Goal: Task Accomplishment & Management: Use online tool/utility

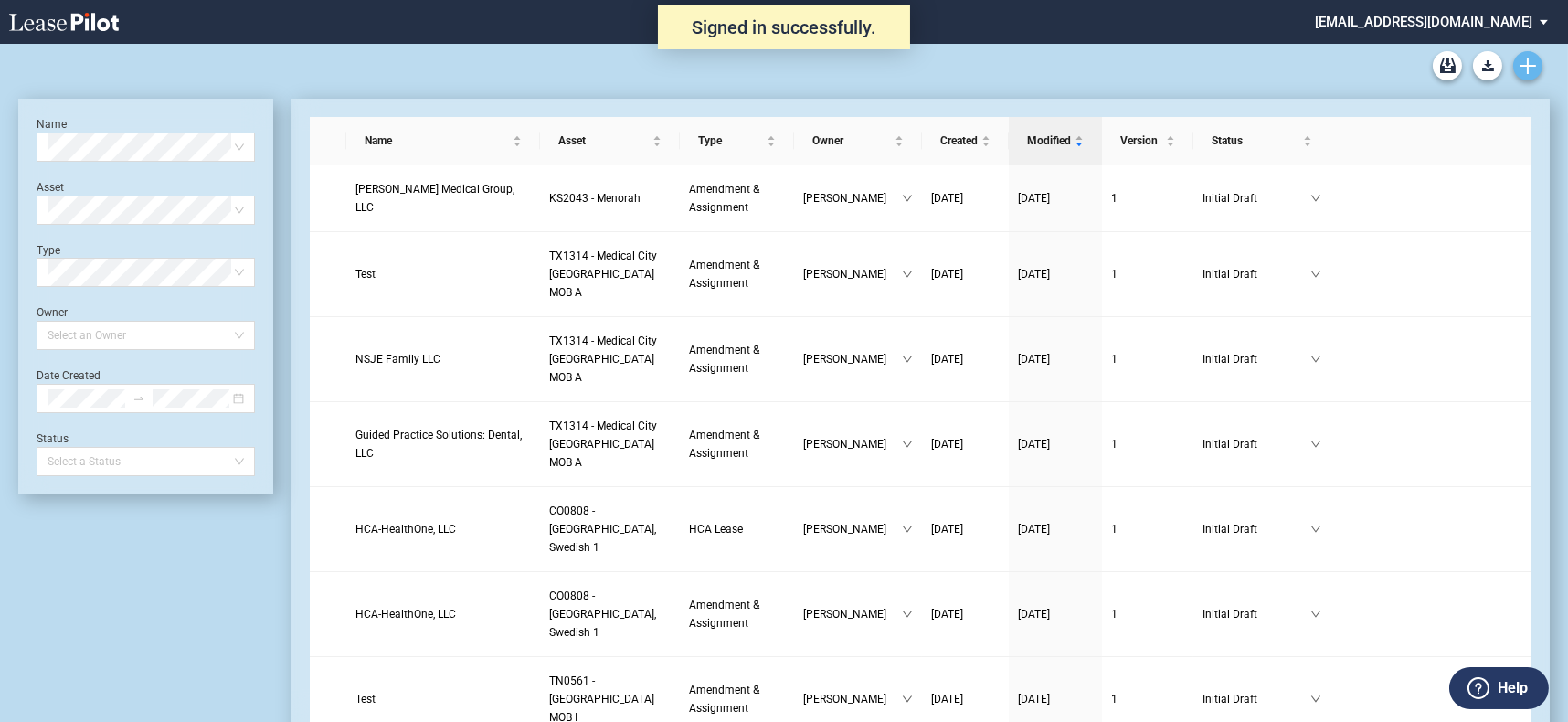
click at [1529, 66] on use "Create new document" at bounding box center [1528, 65] width 17 height 17
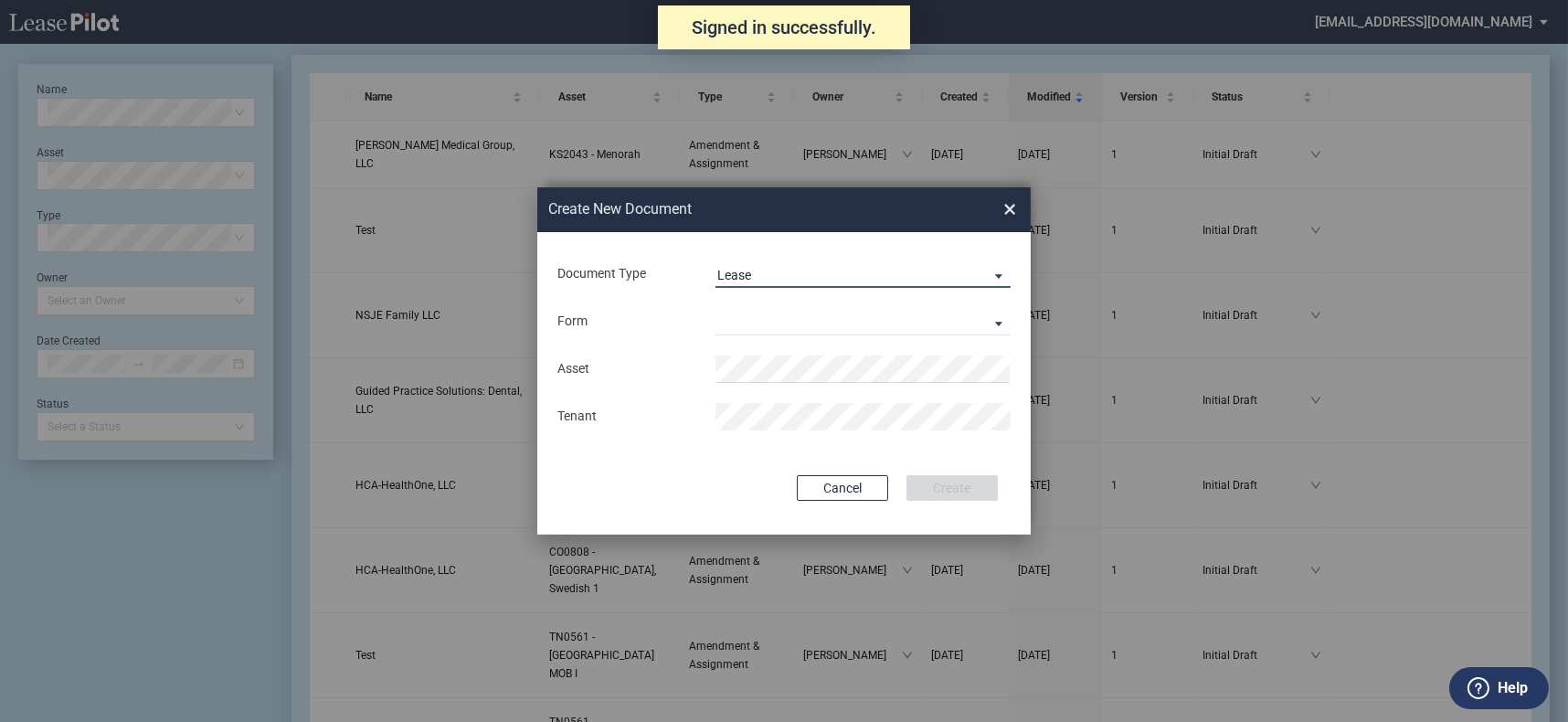
click at [753, 277] on span "Lease" at bounding box center [848, 276] width 263 height 19
click at [765, 273] on md-option "Lease" at bounding box center [865, 276] width 325 height 43
click at [763, 330] on md-select "Medical Office Lease Scottsdale Lease Louisville Lease 1370 Medical Place Lease…" at bounding box center [863, 322] width 295 height 28
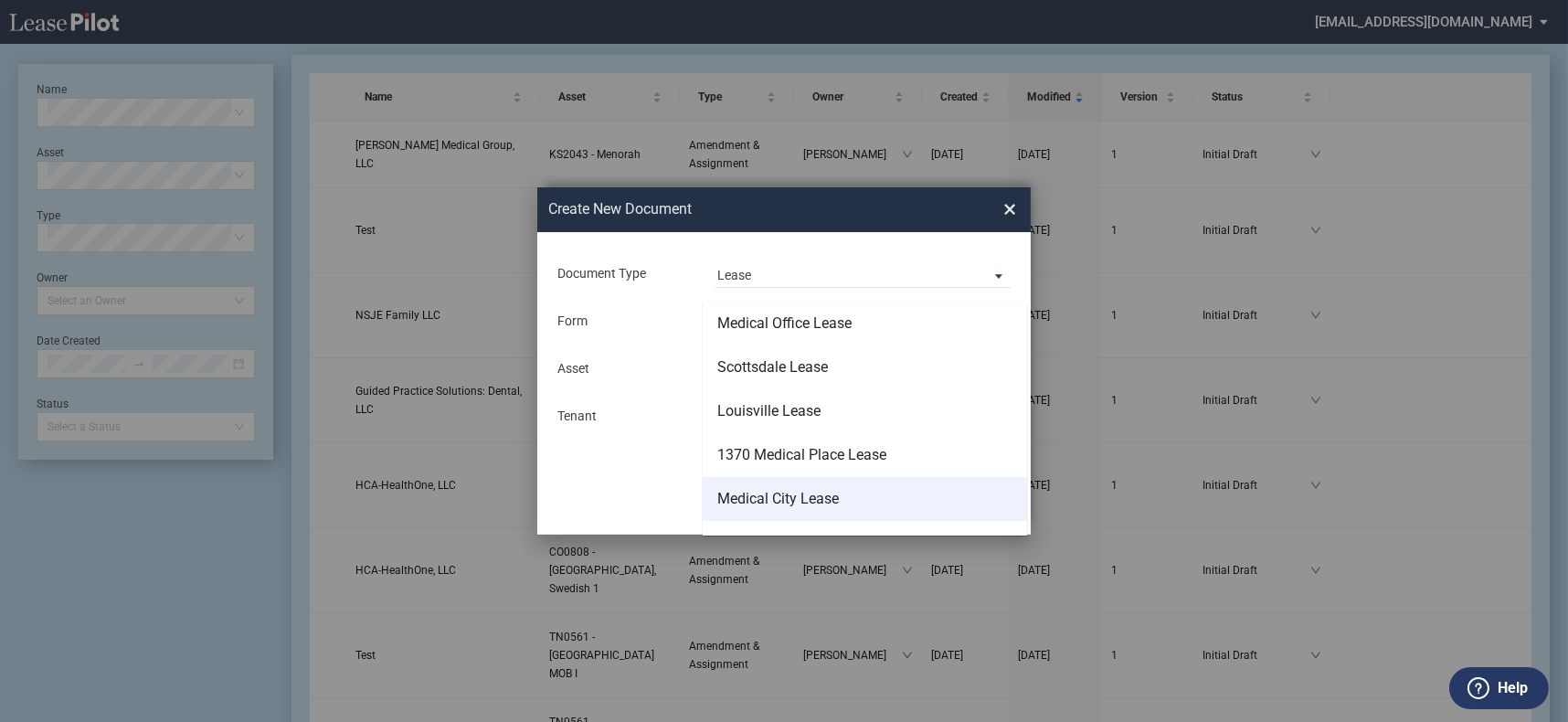
click at [787, 491] on div "Medical City Lease" at bounding box center [777, 499] width 121 height 20
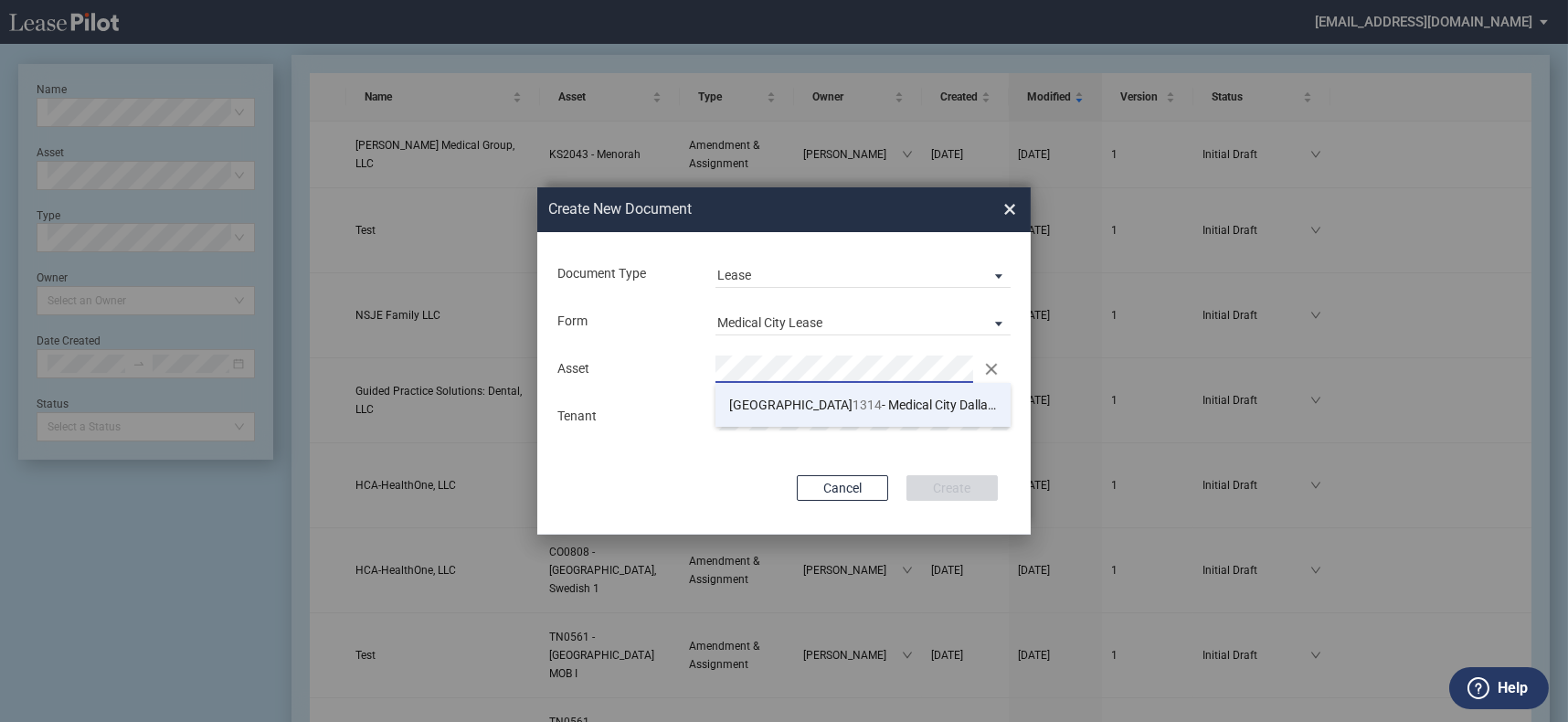
click at [818, 393] on li "TX 1314 - Medical City Dallas MOB A" at bounding box center [863, 405] width 295 height 43
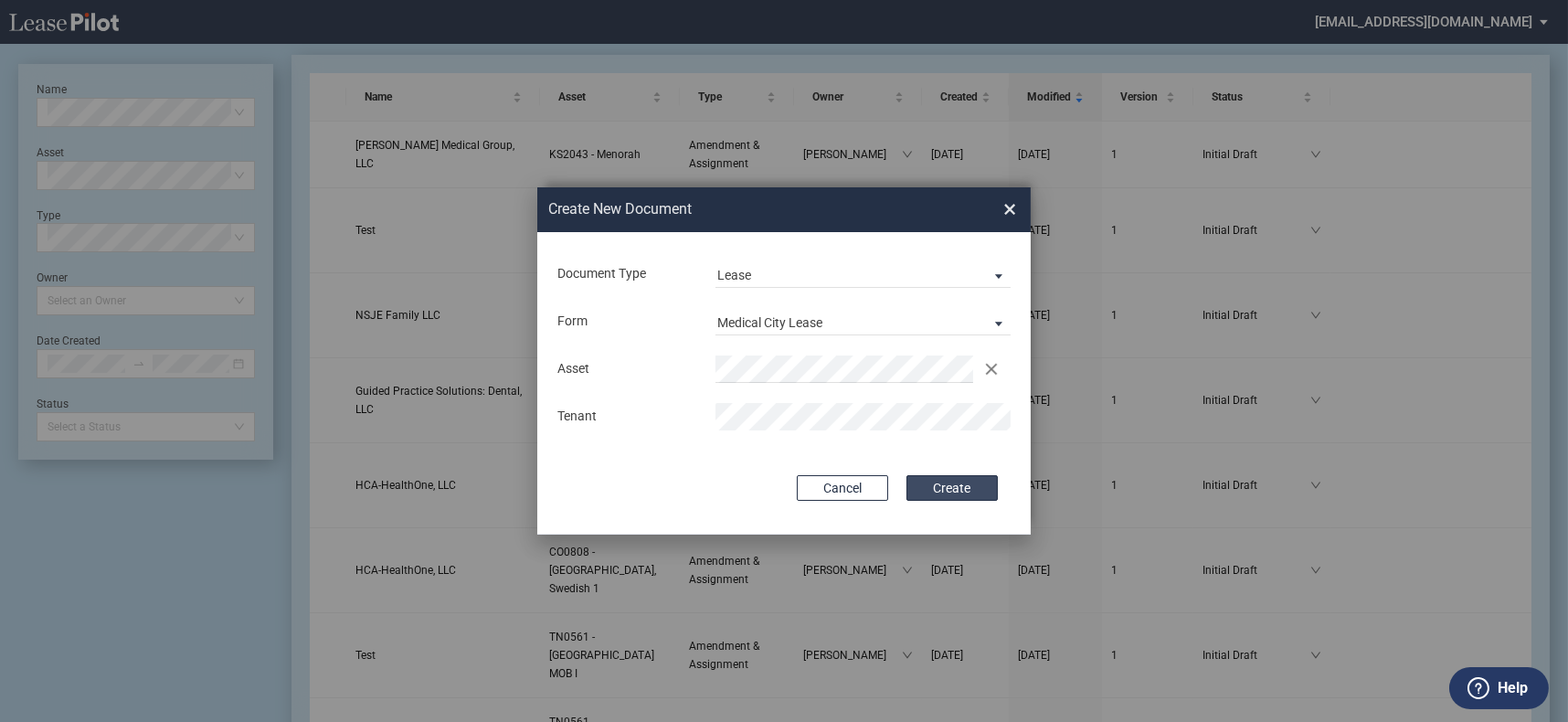
click at [929, 482] on button "Create" at bounding box center [952, 488] width 92 height 26
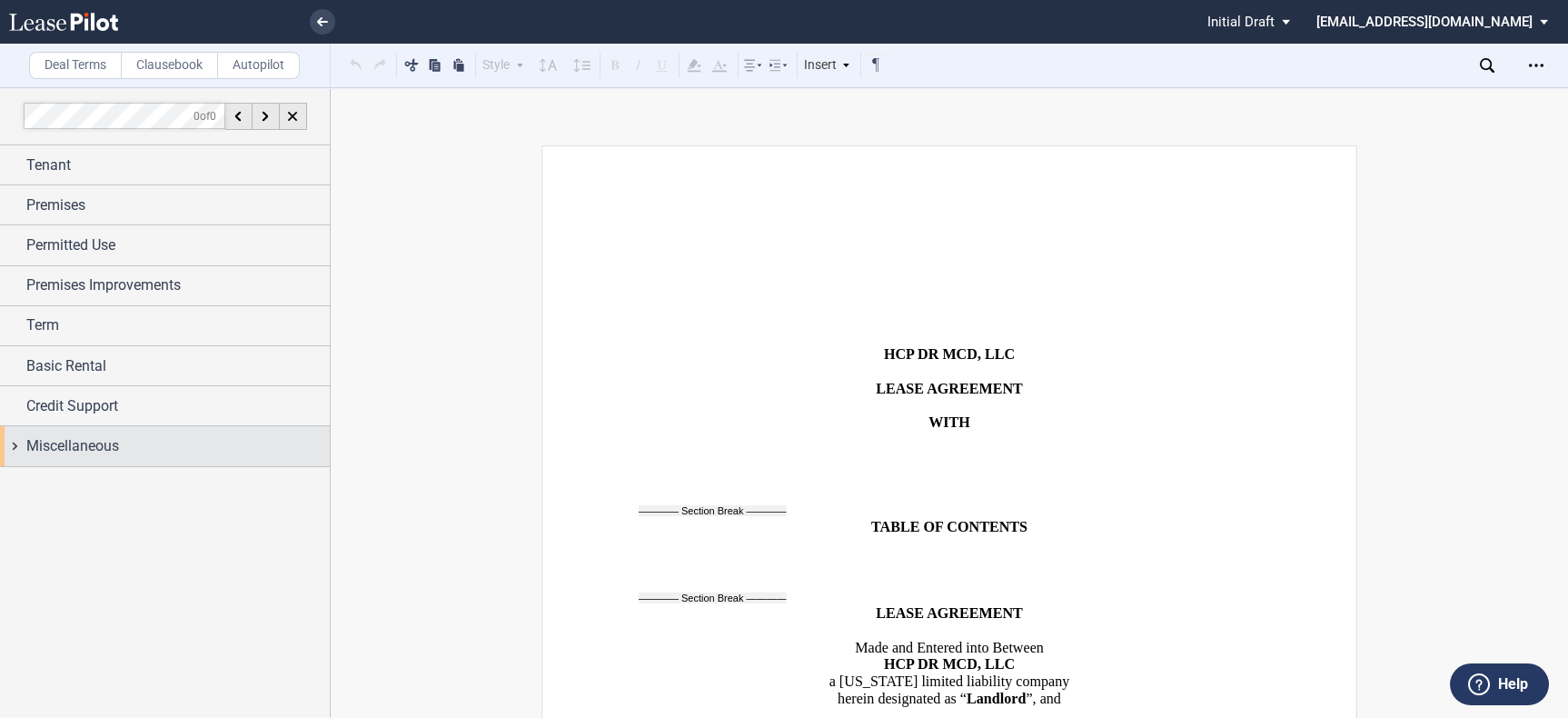
click at [163, 432] on div "Miscellaneous" at bounding box center [165, 446] width 330 height 39
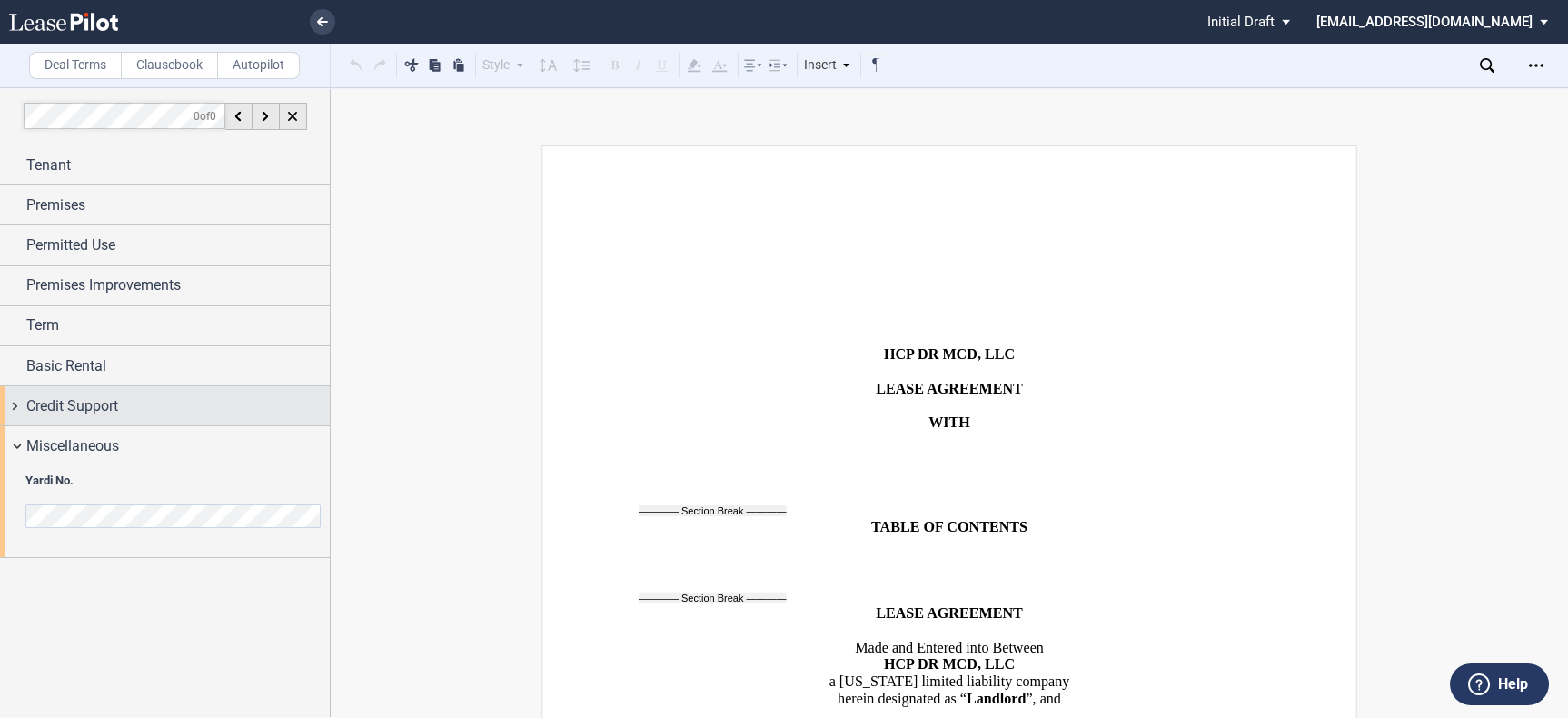
click at [129, 405] on div "Credit Support" at bounding box center [178, 407] width 303 height 22
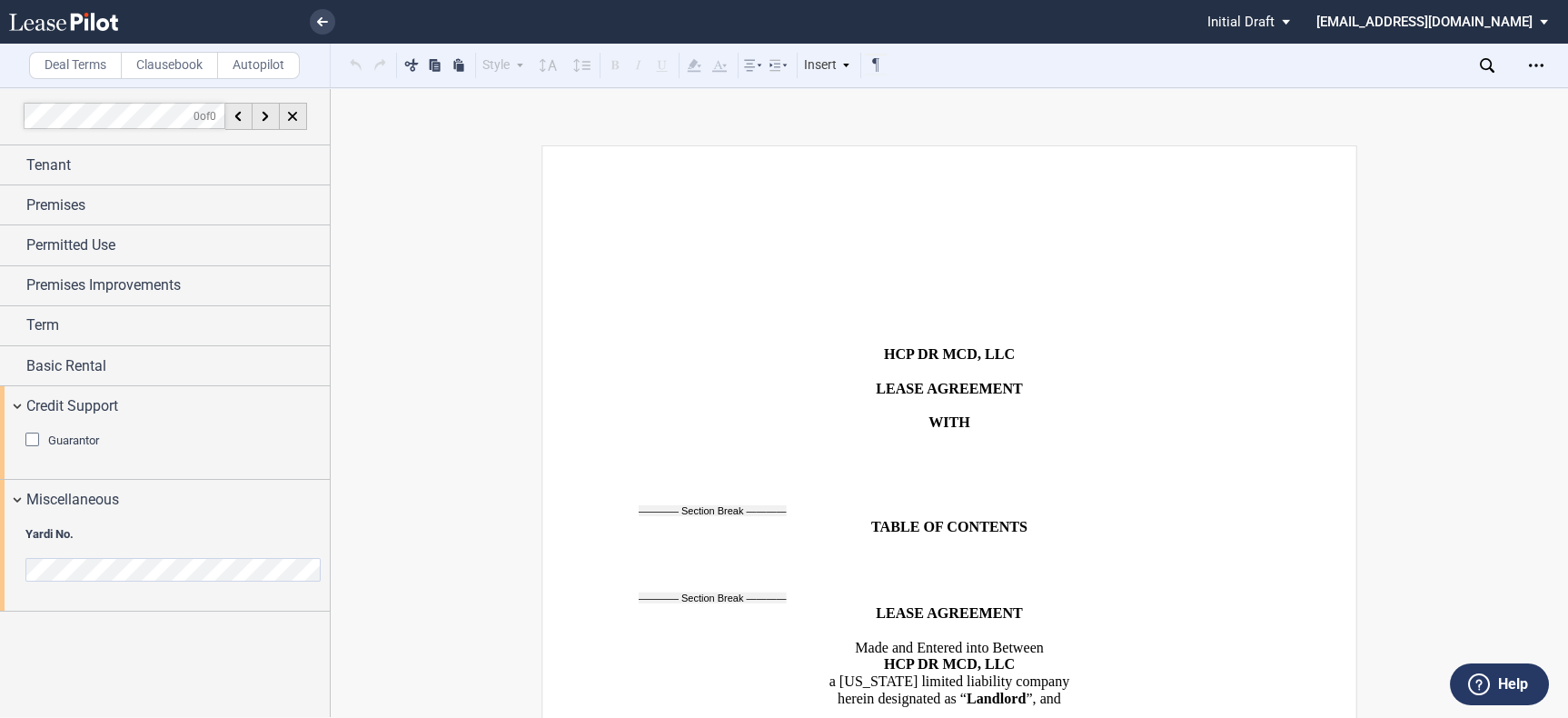
click at [33, 432] on div "Guarantor" at bounding box center [34, 441] width 19 height 19
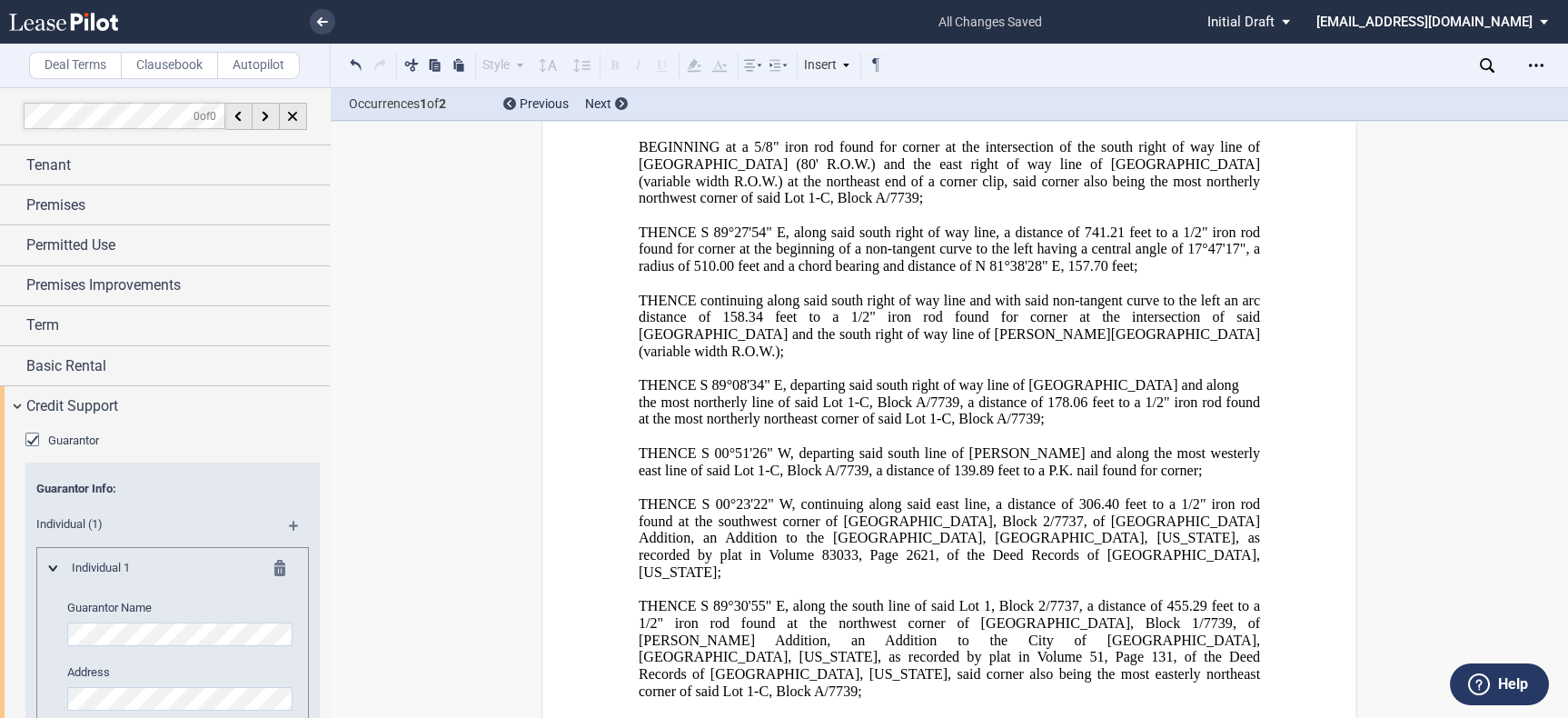
scroll to position [28770, 0]
